Goal: Task Accomplishment & Management: Manage account settings

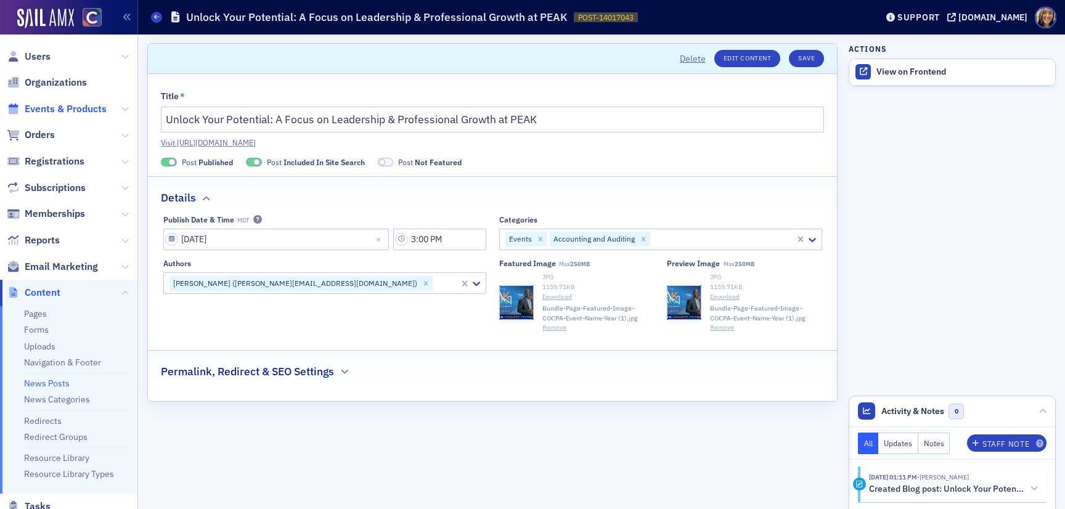
click at [58, 104] on span "Events & Products" at bounding box center [66, 109] width 82 height 14
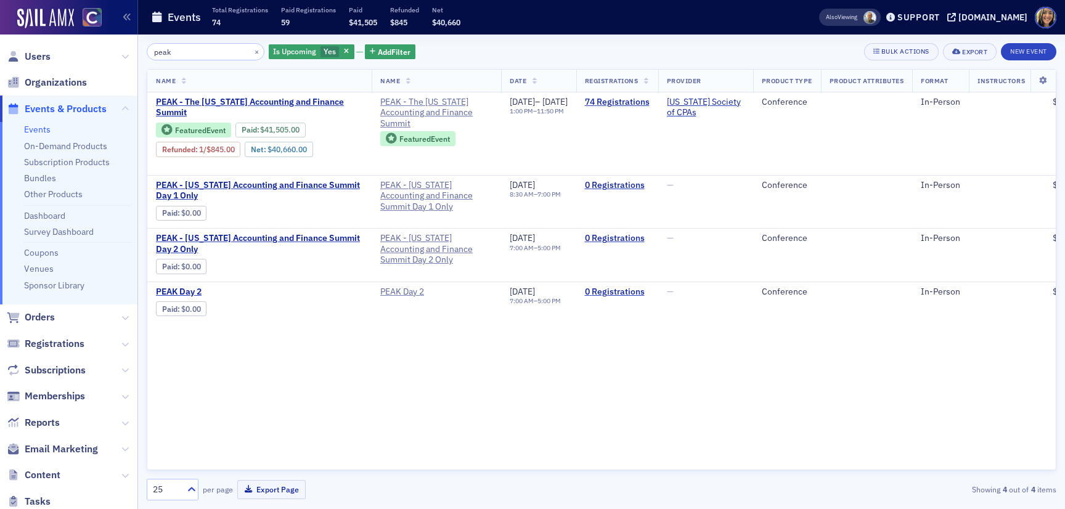
type input "peak"
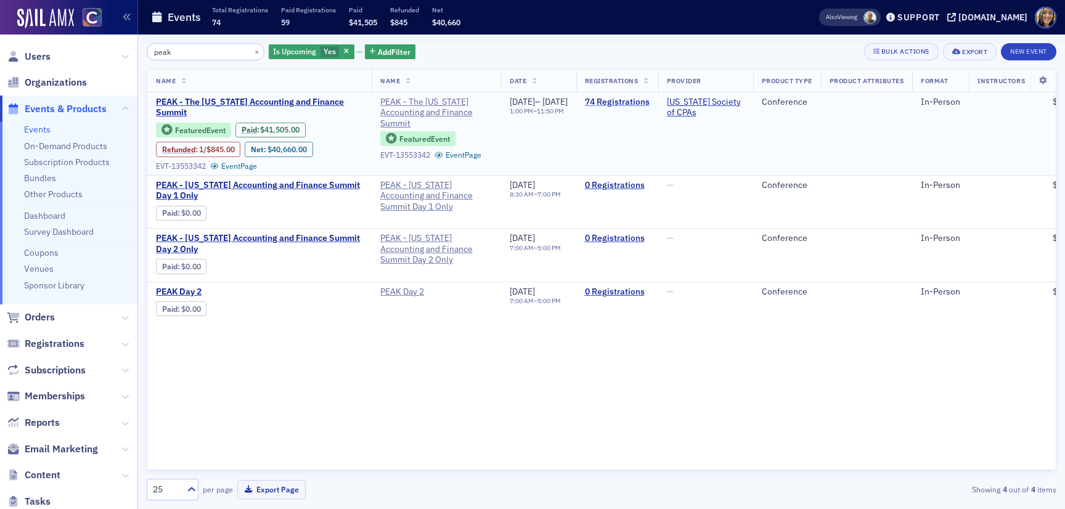
click at [649, 100] on link "74 Registrations" at bounding box center [617, 102] width 65 height 11
